Goal: Find specific page/section: Find specific page/section

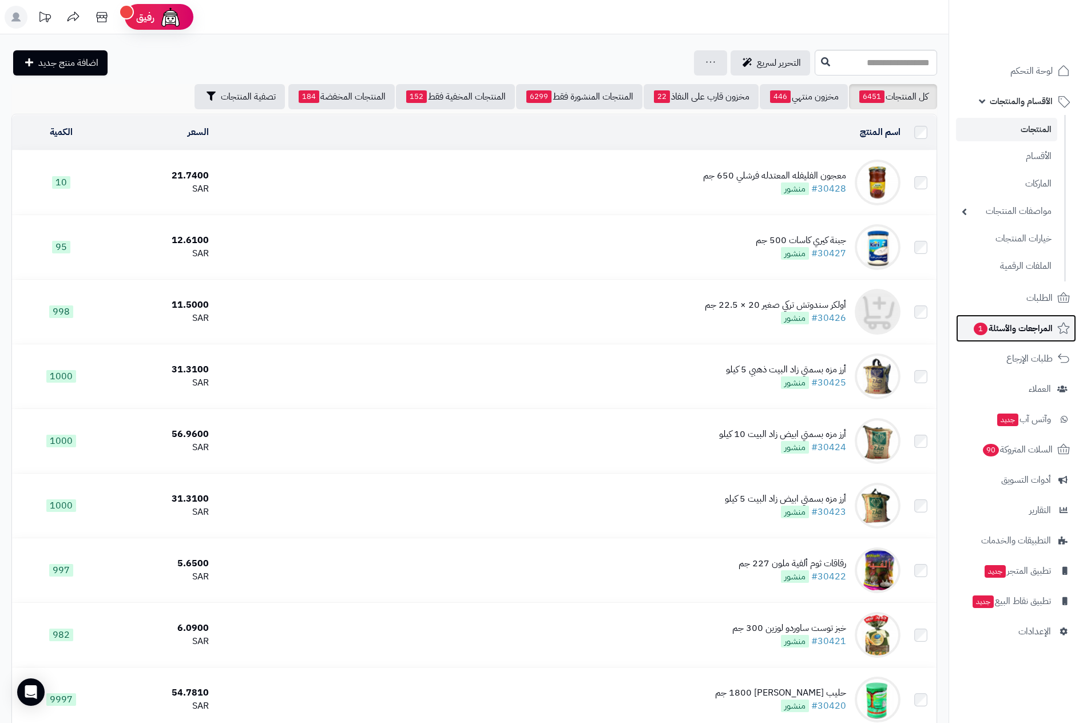
click at [1013, 325] on span "المراجعات والأسئلة 1" at bounding box center [1013, 328] width 80 height 16
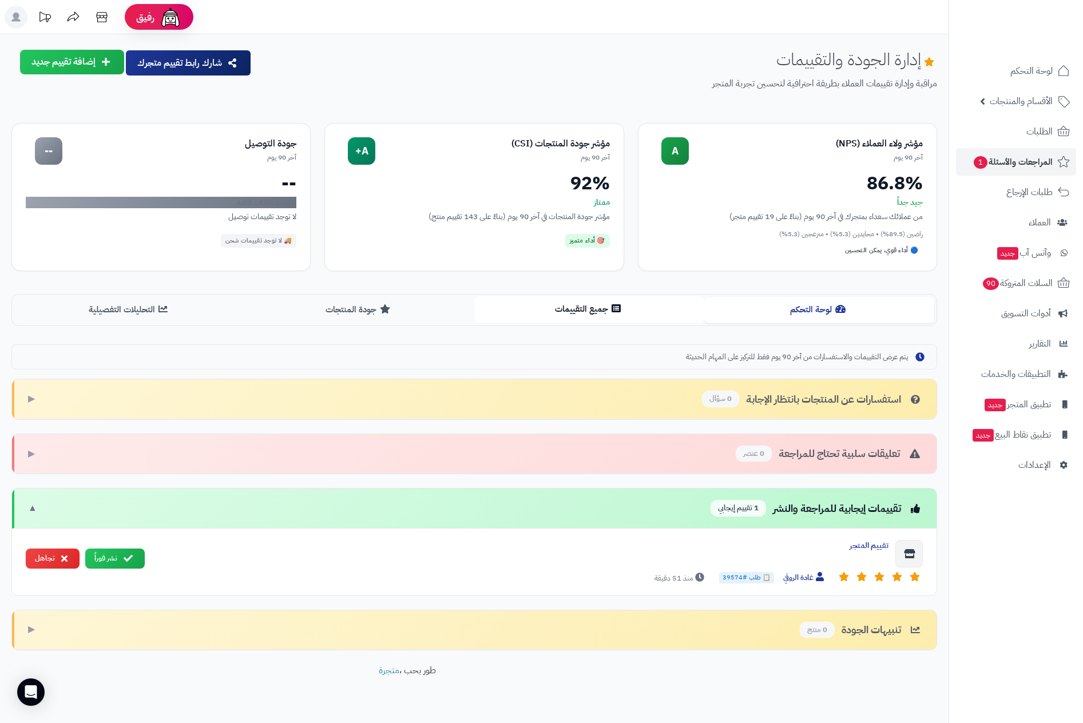
click at [554, 316] on button "جميع التقييمات" at bounding box center [589, 309] width 230 height 26
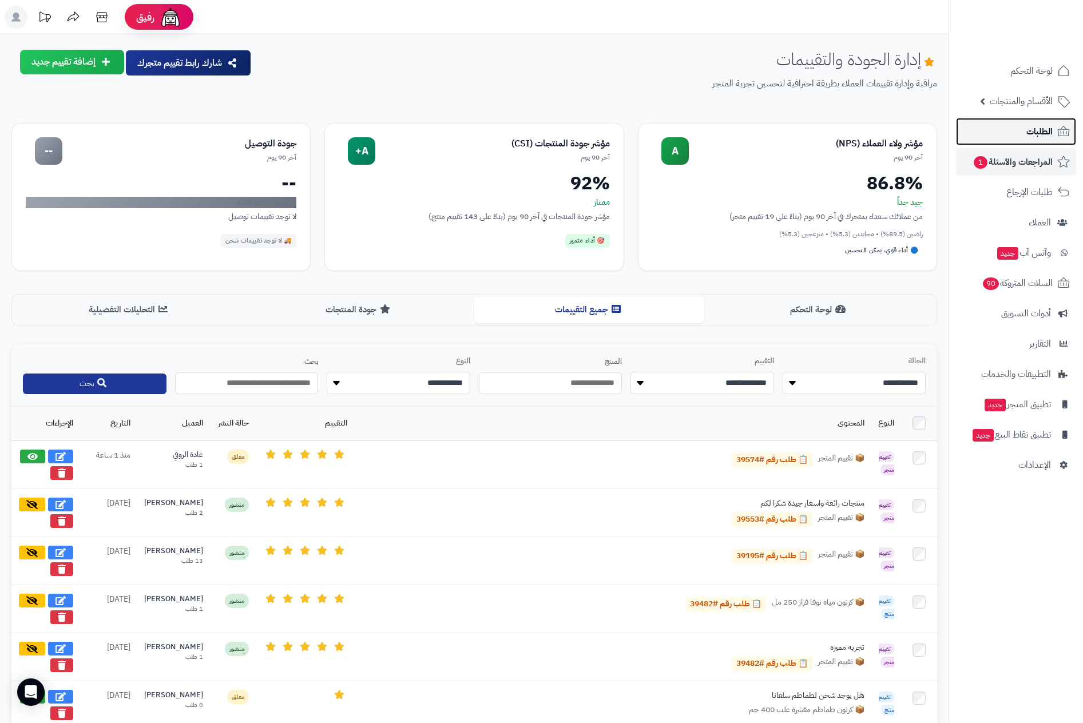
click at [1038, 132] on span "الطلبات" at bounding box center [1039, 132] width 26 height 16
